Goal: Contribute content: Contribute content

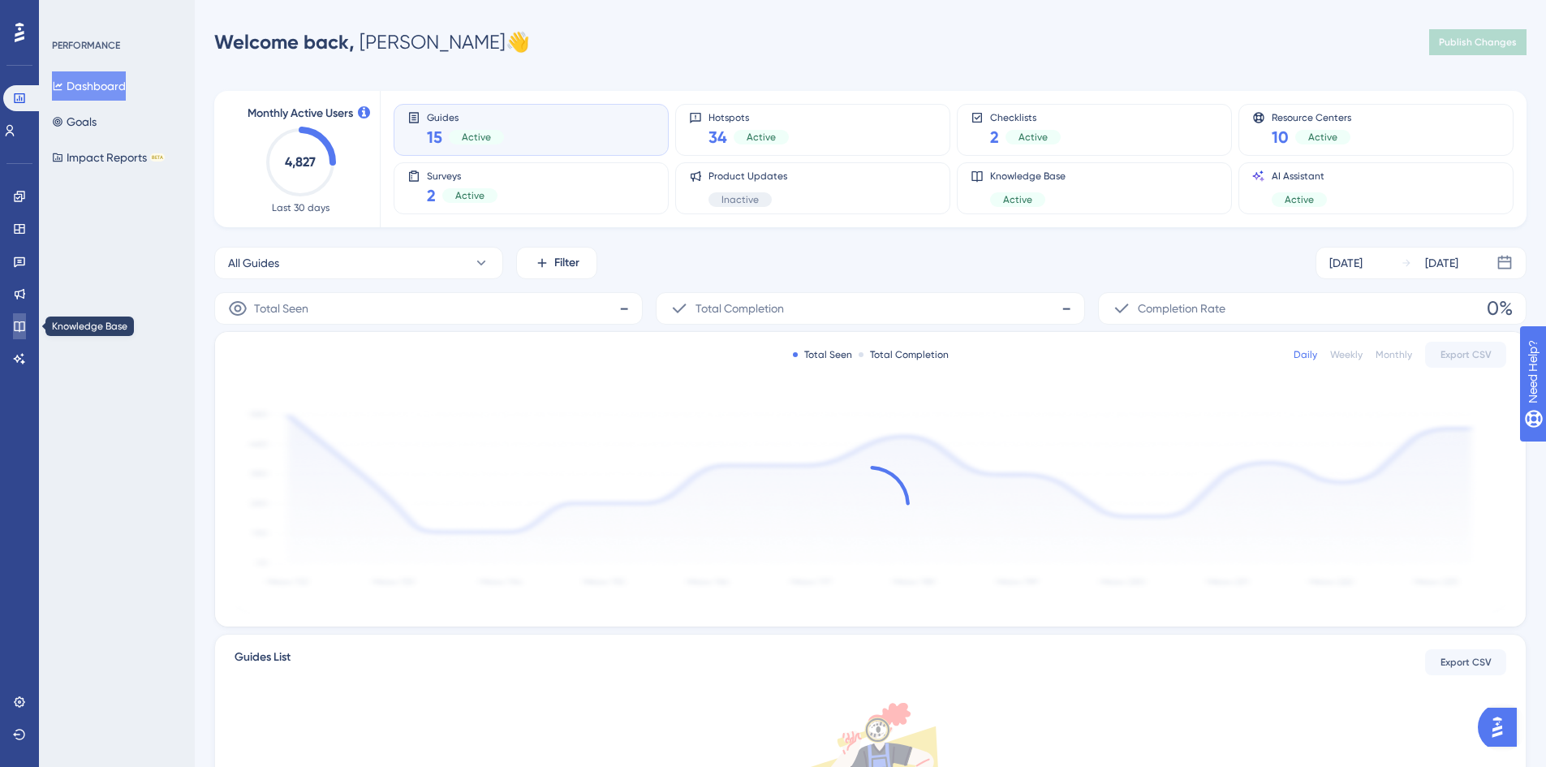
click at [15, 321] on icon at bounding box center [19, 326] width 13 height 13
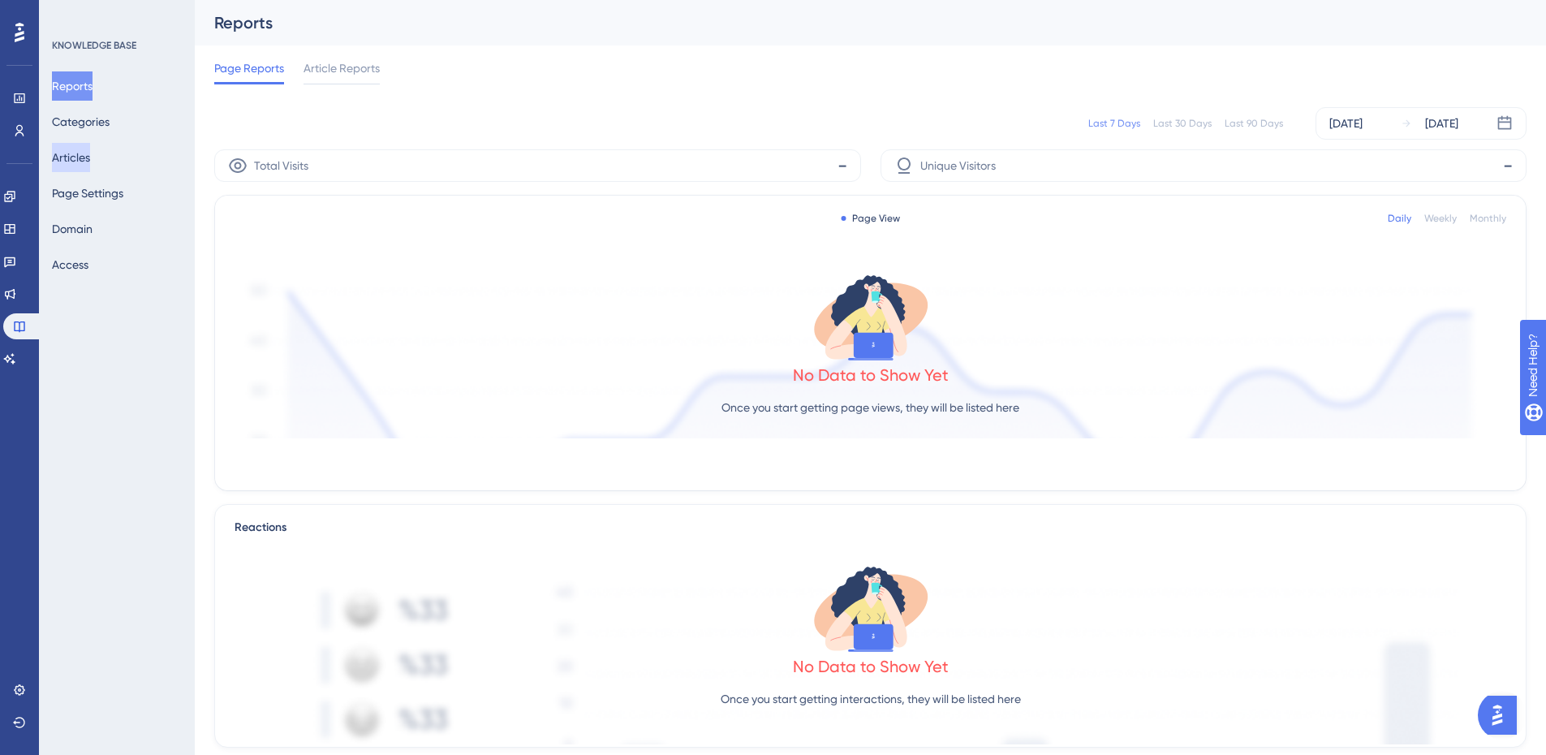
click at [90, 163] on button "Articles" at bounding box center [71, 157] width 38 height 29
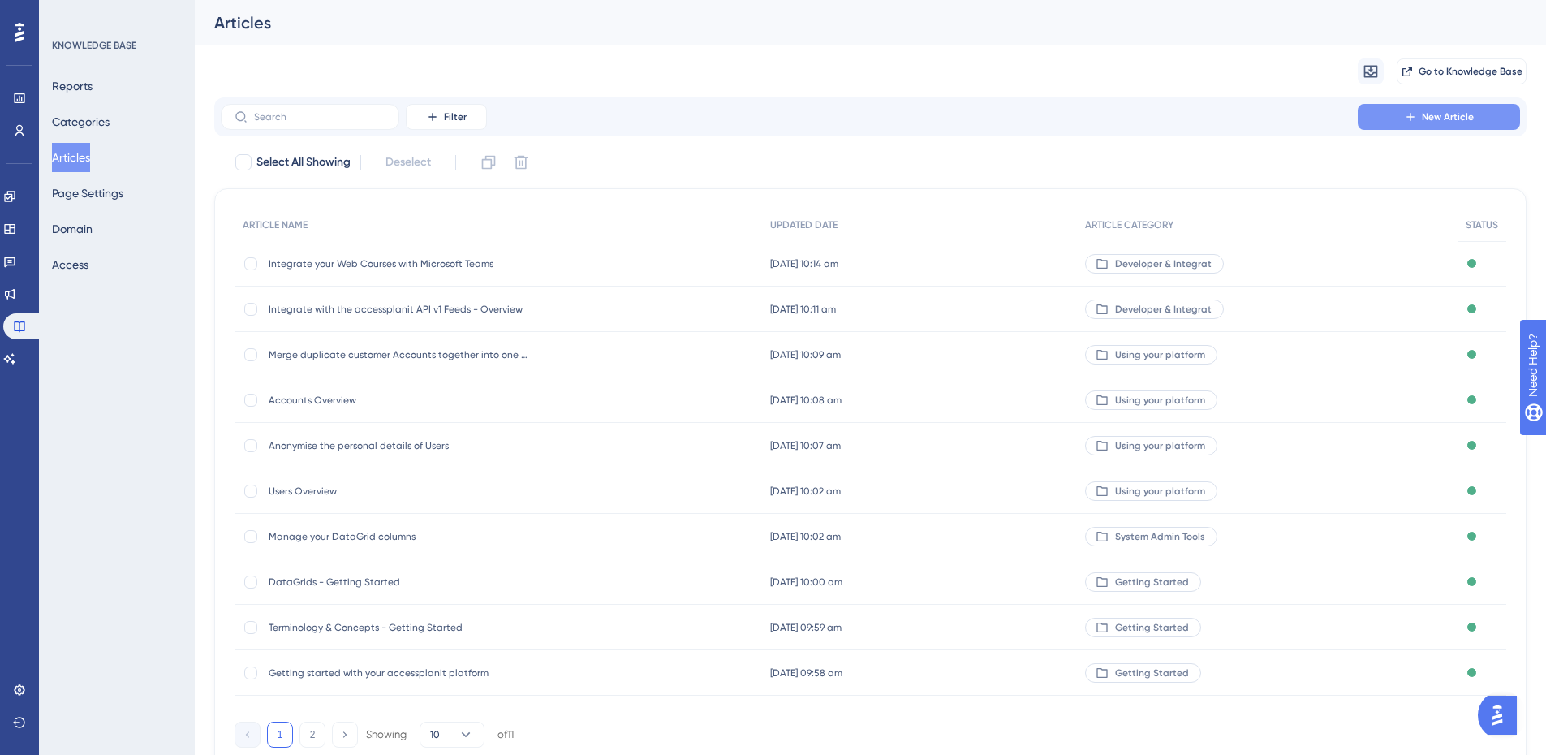
click at [1438, 109] on button "New Article" at bounding box center [1439, 117] width 162 height 26
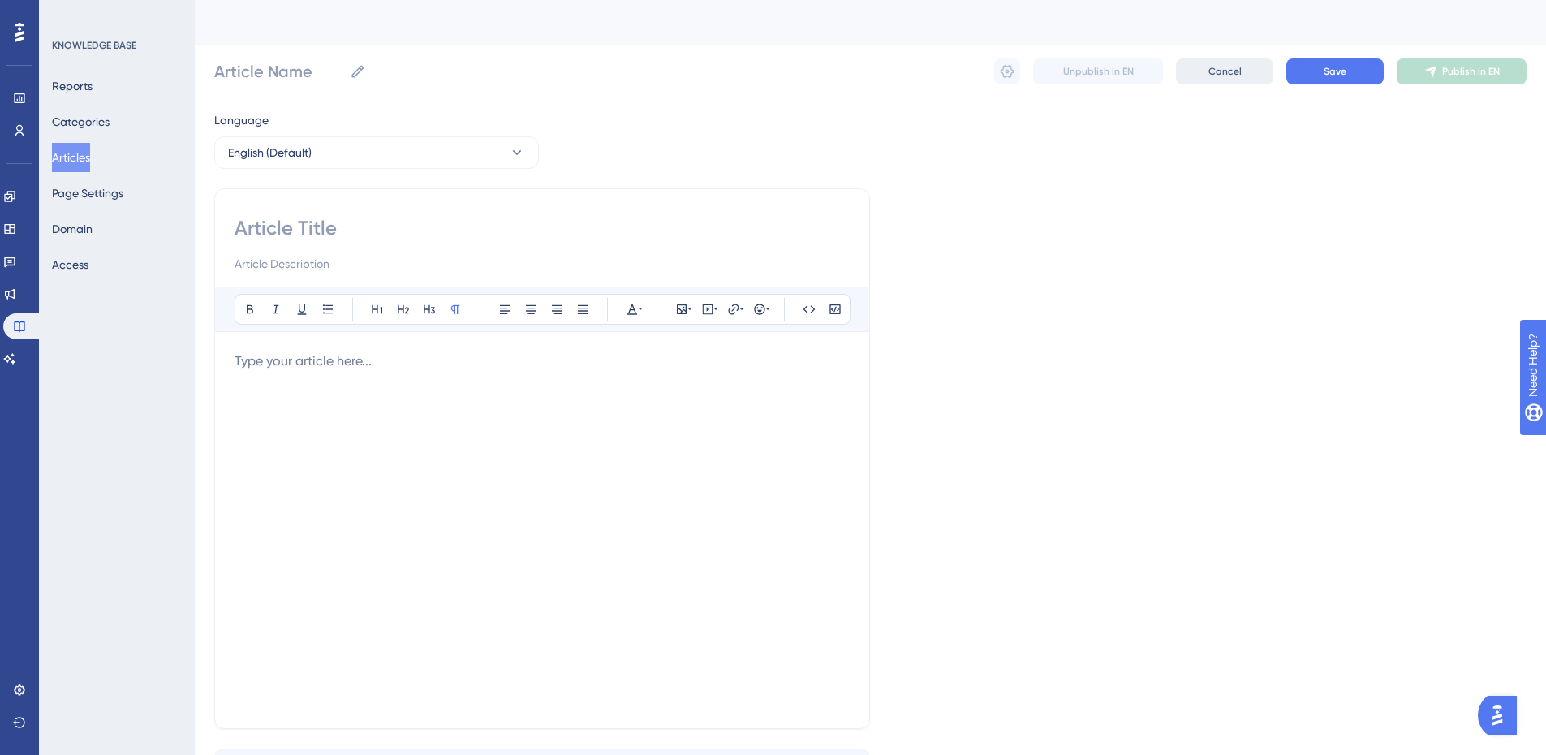
click at [1261, 68] on button "Cancel" at bounding box center [1224, 71] width 97 height 26
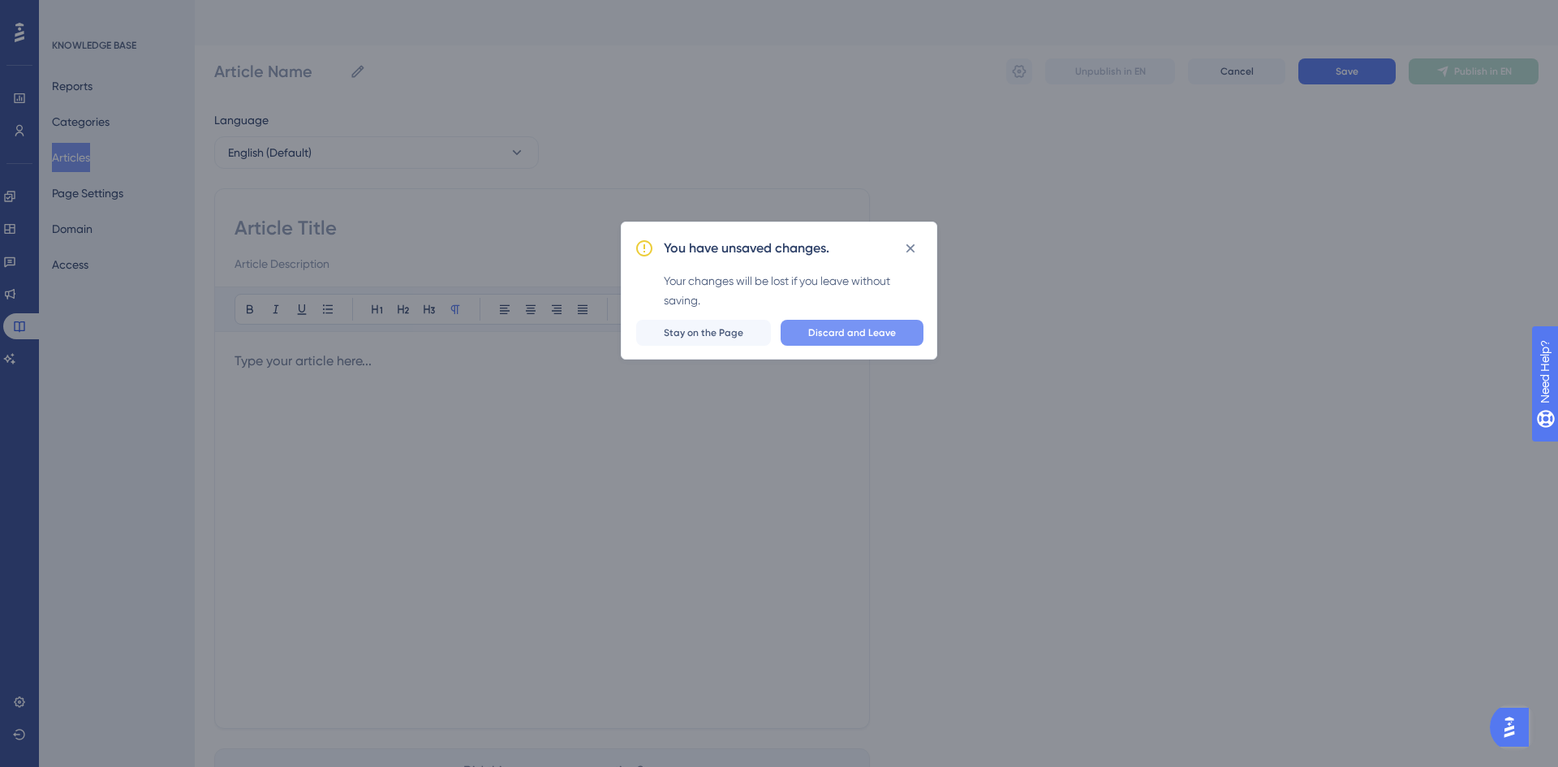
click at [810, 336] on button "Discard and Leave" at bounding box center [852, 333] width 143 height 26
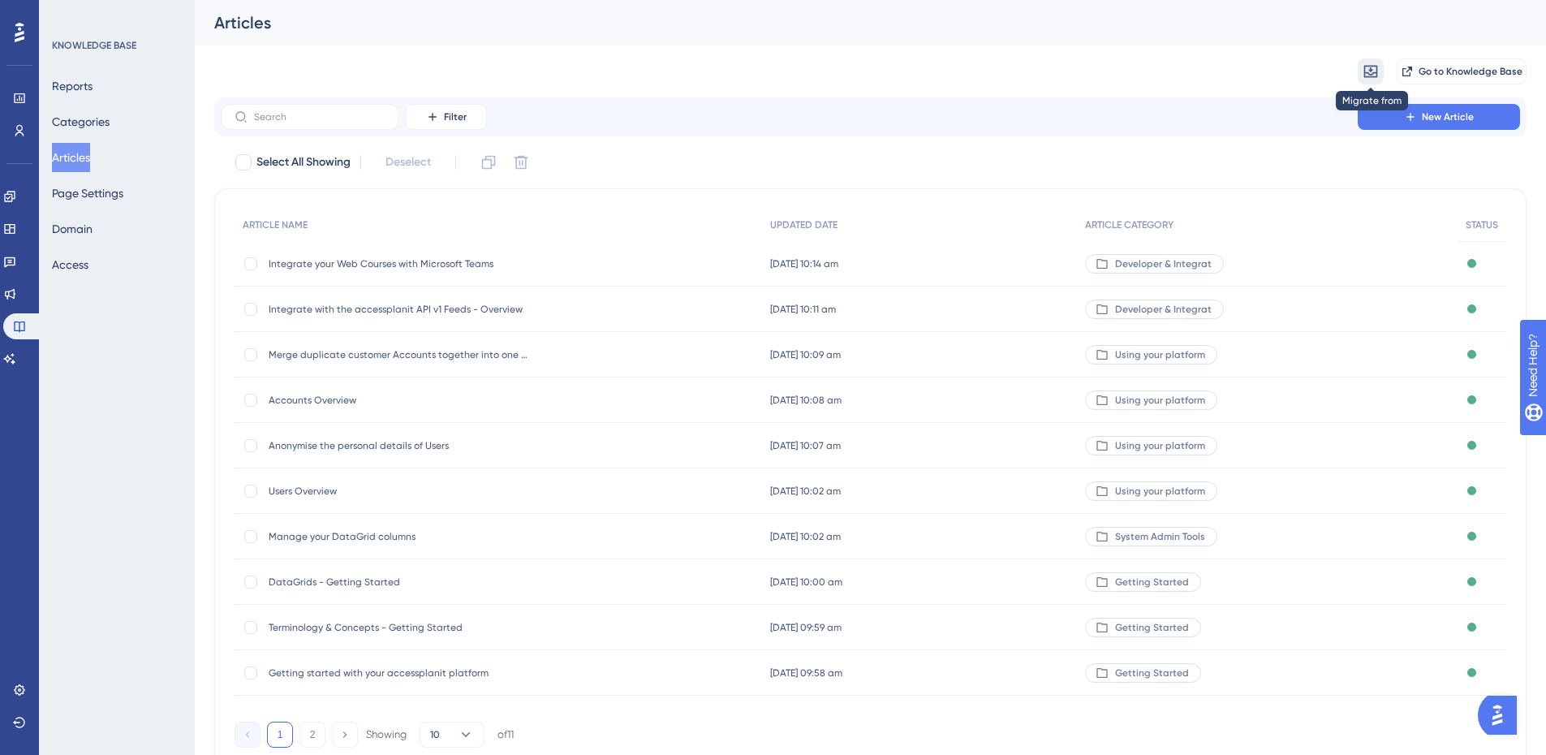
click at [1371, 69] on icon at bounding box center [1371, 72] width 14 height 12
click at [1433, 152] on span "from Intercom" at bounding box center [1417, 149] width 73 height 19
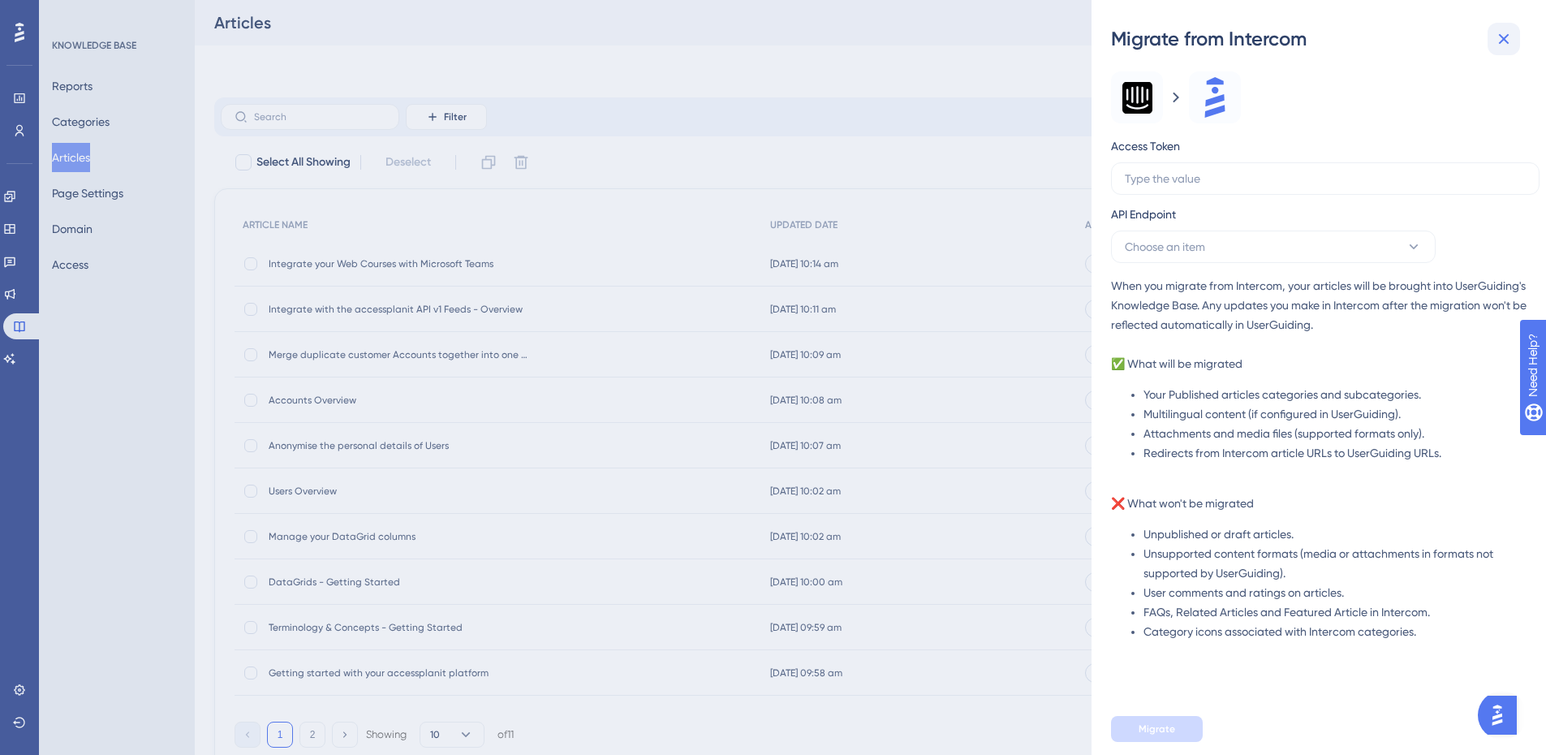
click at [1509, 40] on icon at bounding box center [1503, 38] width 19 height 19
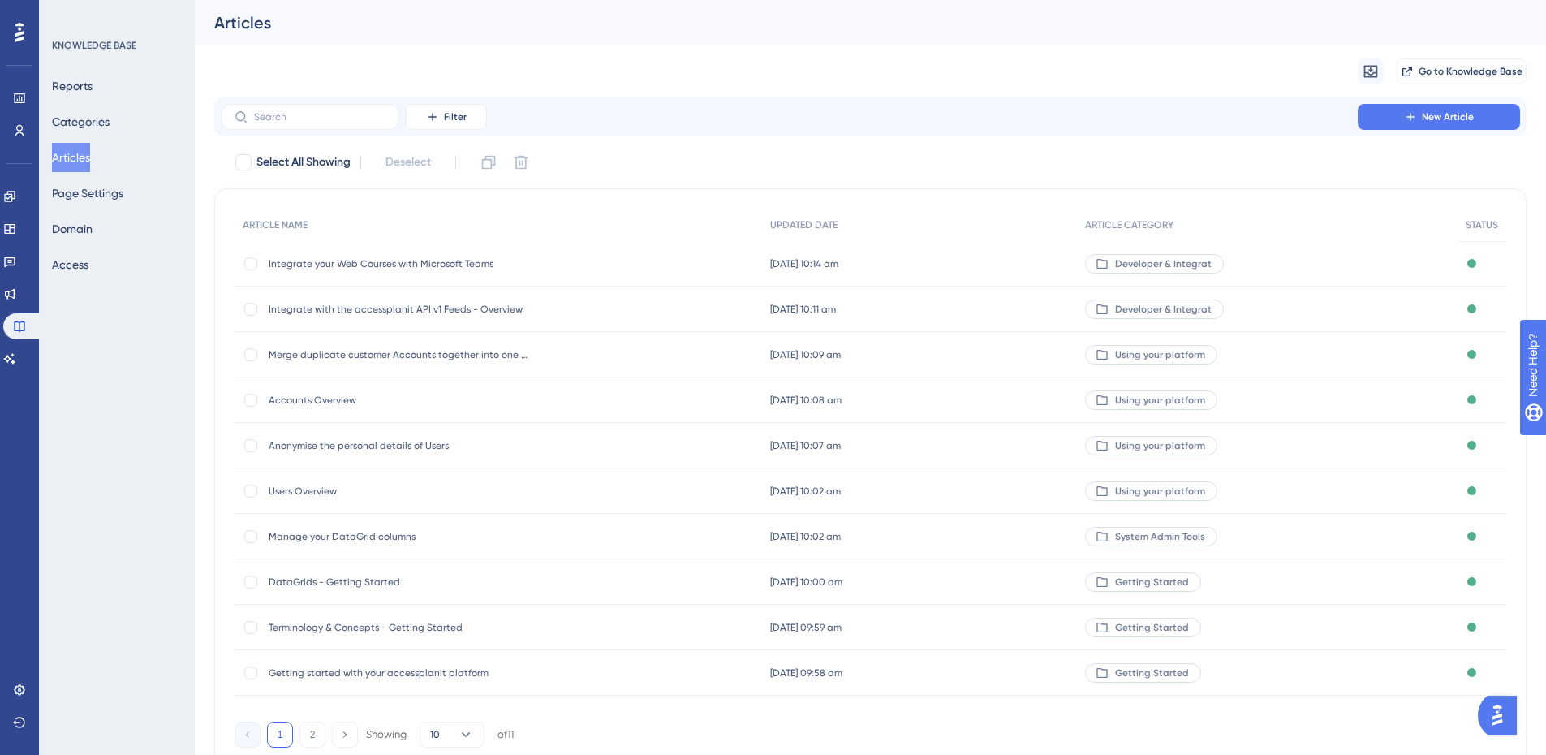
click at [1372, 84] on div "Migrate from Go to Knowledge Base" at bounding box center [870, 71] width 1312 height 52
click at [1371, 68] on icon at bounding box center [1371, 72] width 14 height 12
click at [1394, 115] on span "from Zendesk" at bounding box center [1416, 117] width 70 height 19
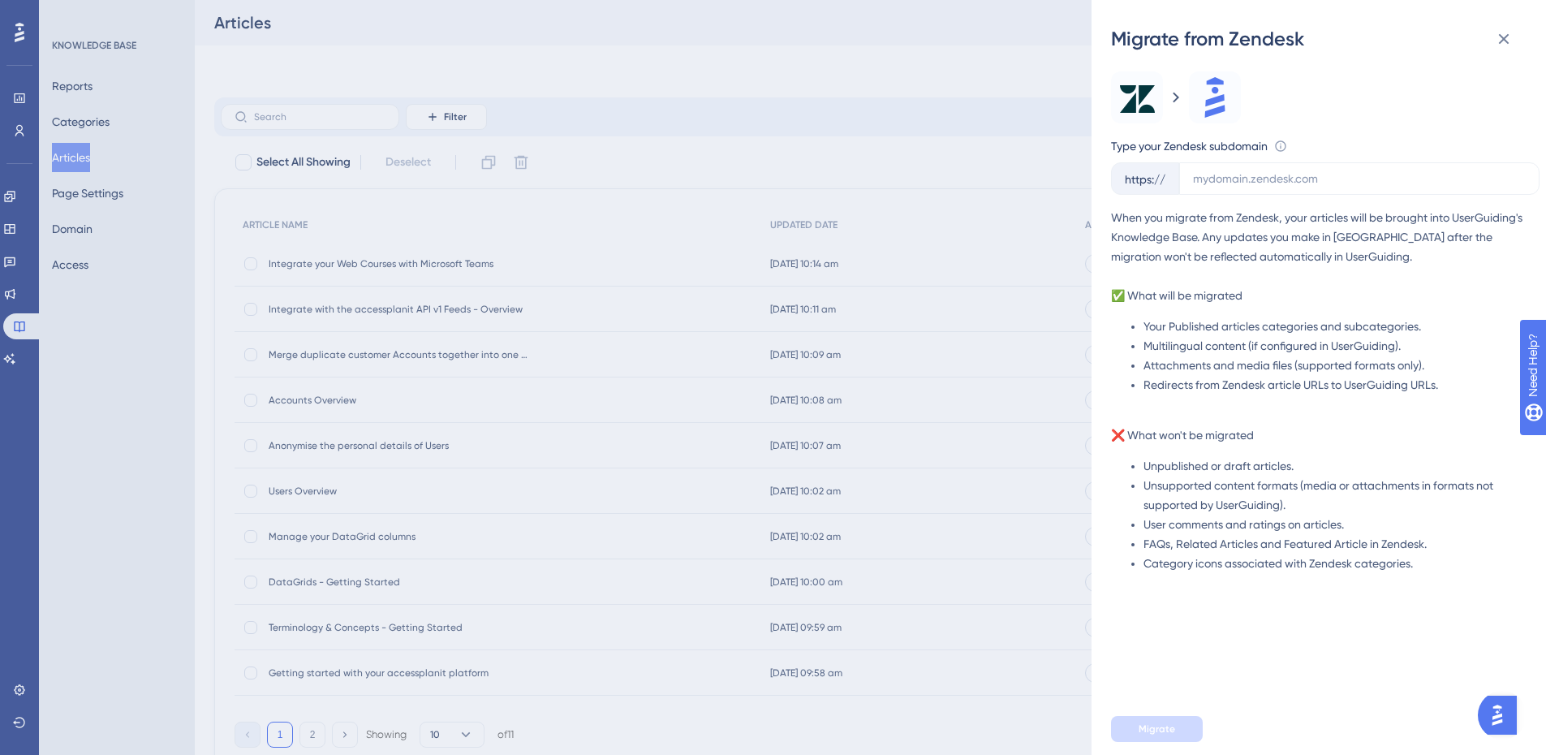
click at [933, 37] on div "Migrate from Zendesk Type your Zendesk subdomain This is the domain for your Ze…" at bounding box center [773, 377] width 1546 height 755
